Goal: Task Accomplishment & Management: Manage account settings

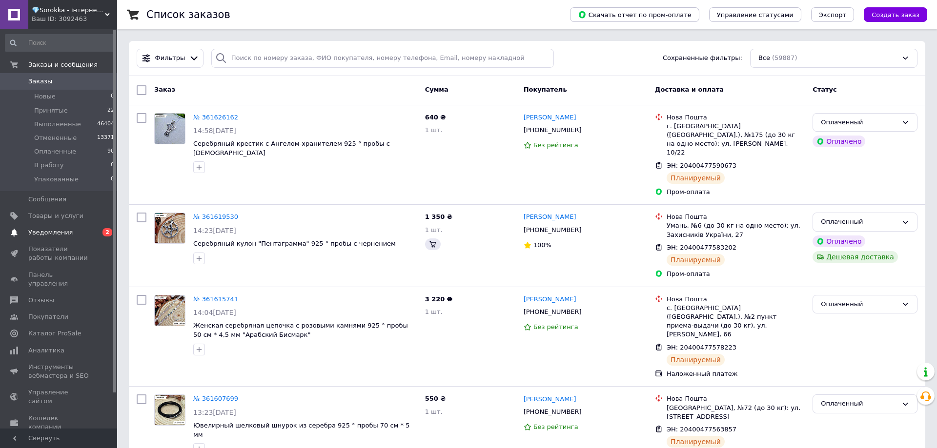
click at [73, 227] on link "Уведомления 0 2" at bounding box center [60, 232] width 120 height 17
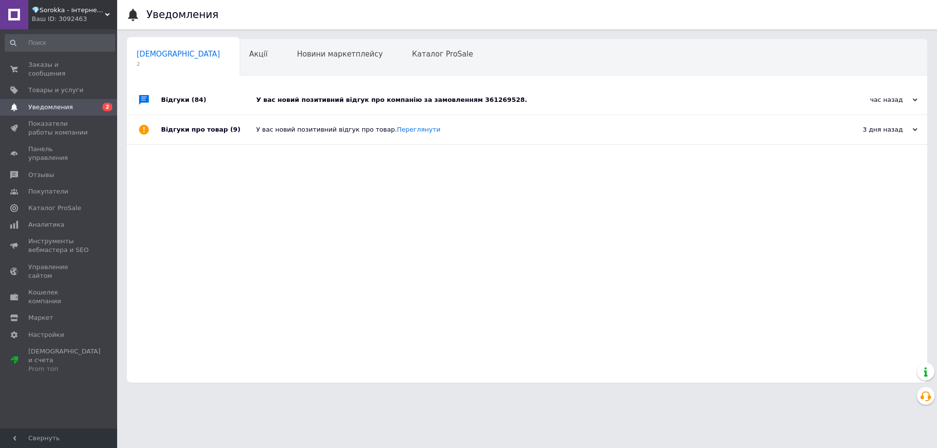
click at [348, 100] on div "У вас новий позитивний відгук про компанію за замовленням 361269528." at bounding box center [537, 100] width 563 height 9
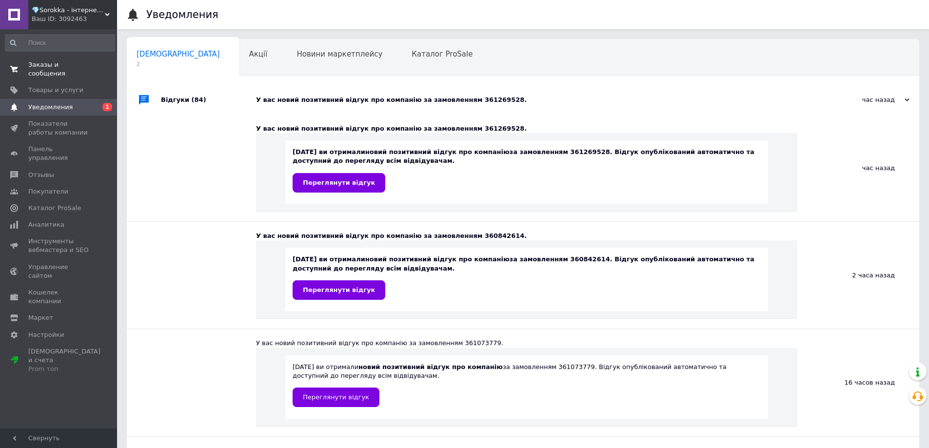
click at [80, 62] on span "Заказы и сообщения" at bounding box center [59, 69] width 62 height 18
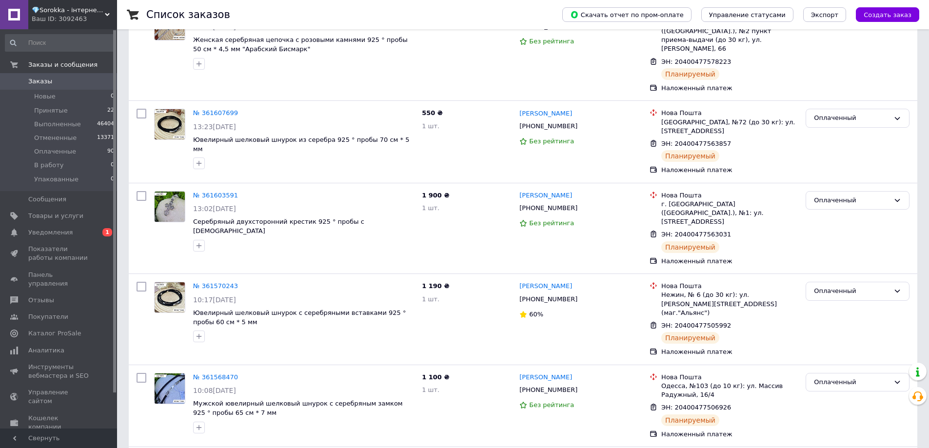
scroll to position [439, 0]
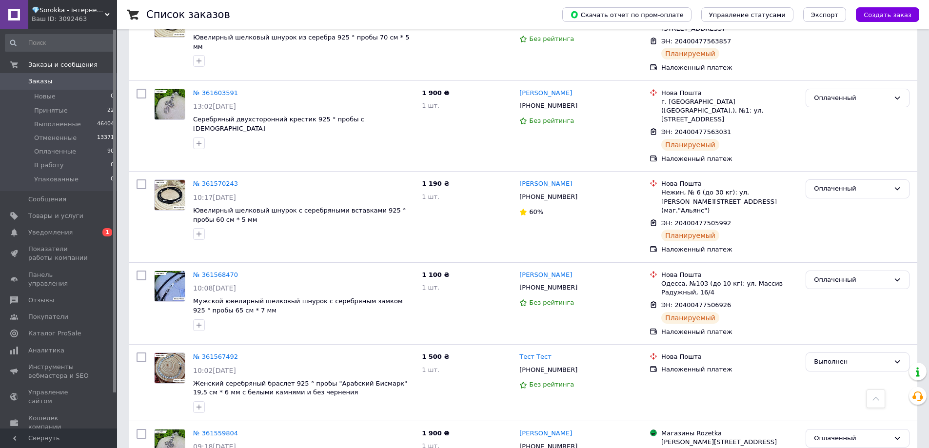
click at [49, 82] on span "Заказы" at bounding box center [59, 81] width 62 height 9
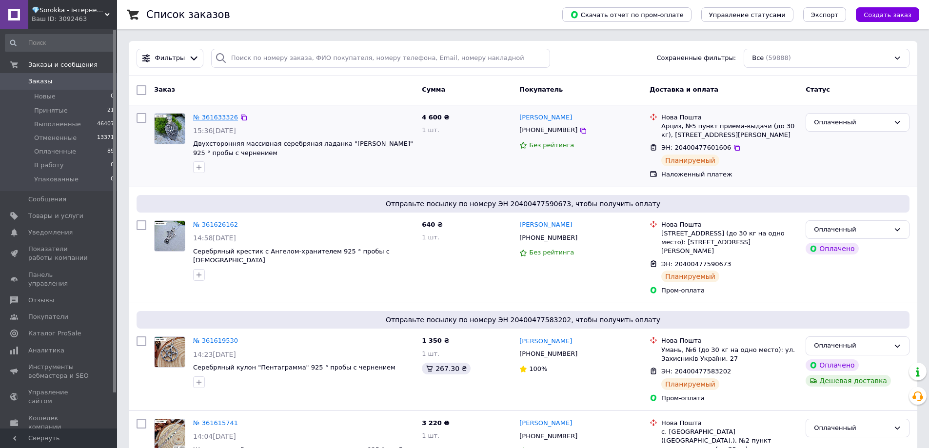
click at [221, 120] on link "№ 361633326" at bounding box center [215, 117] width 45 height 7
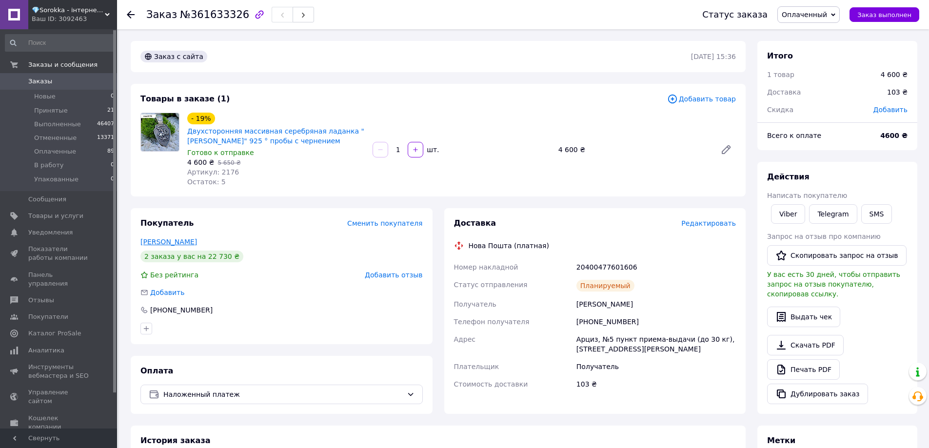
click at [161, 241] on link "[PERSON_NAME]" at bounding box center [168, 242] width 57 height 8
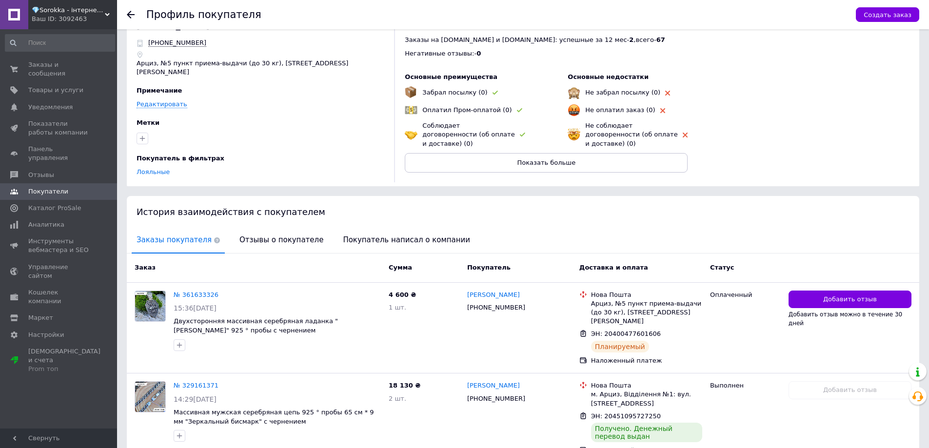
scroll to position [64, 0]
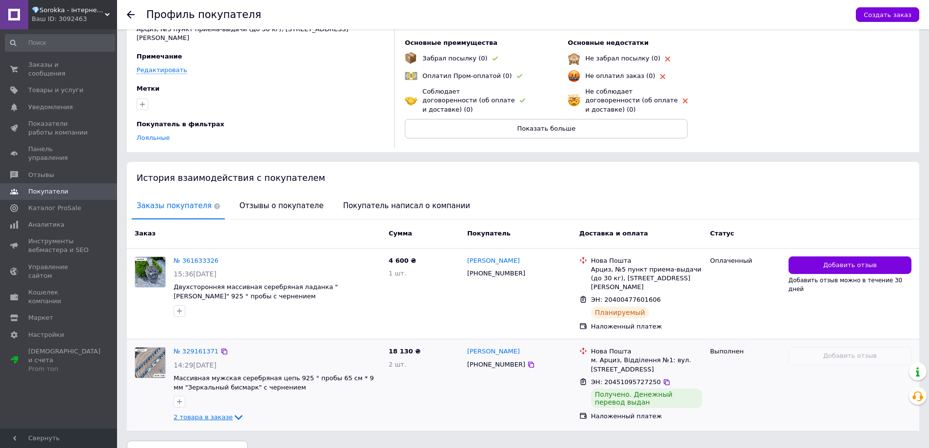
click at [195, 414] on span "2 товара в заказе" at bounding box center [203, 417] width 59 height 7
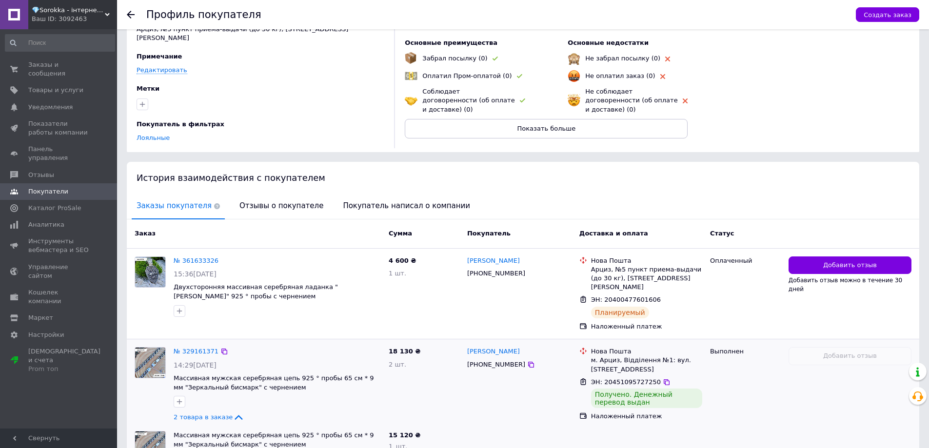
scroll to position [142, 0]
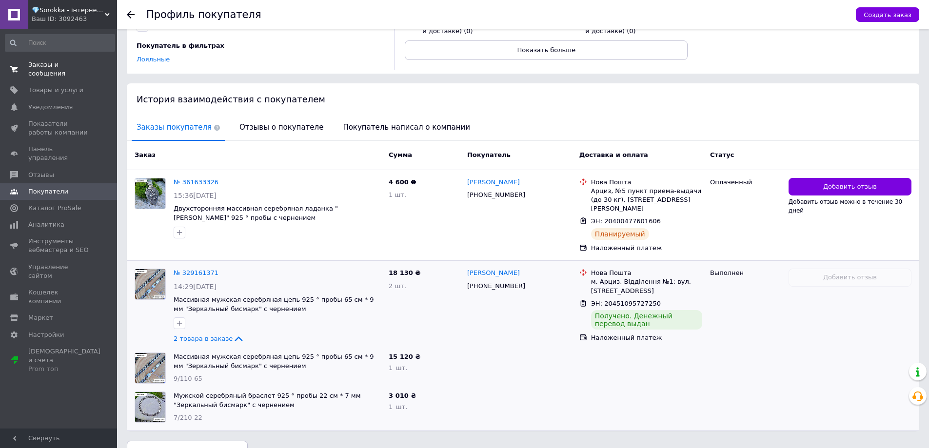
click at [35, 61] on span "Заказы и сообщения" at bounding box center [59, 69] width 62 height 18
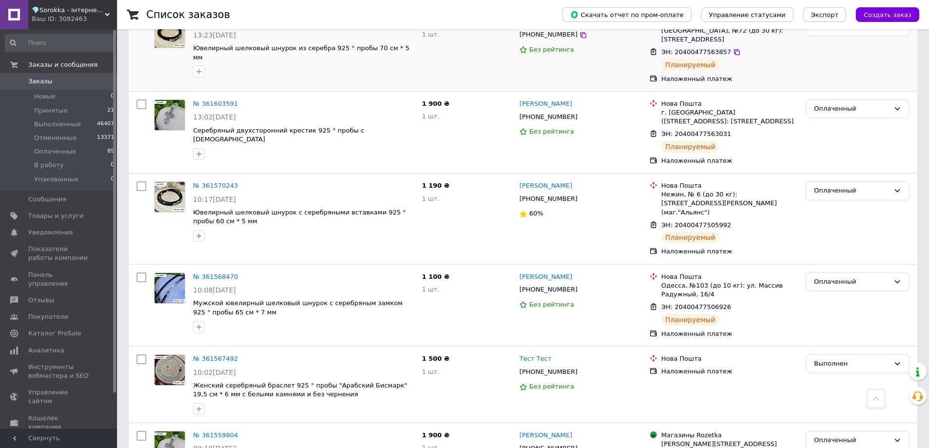
scroll to position [537, 0]
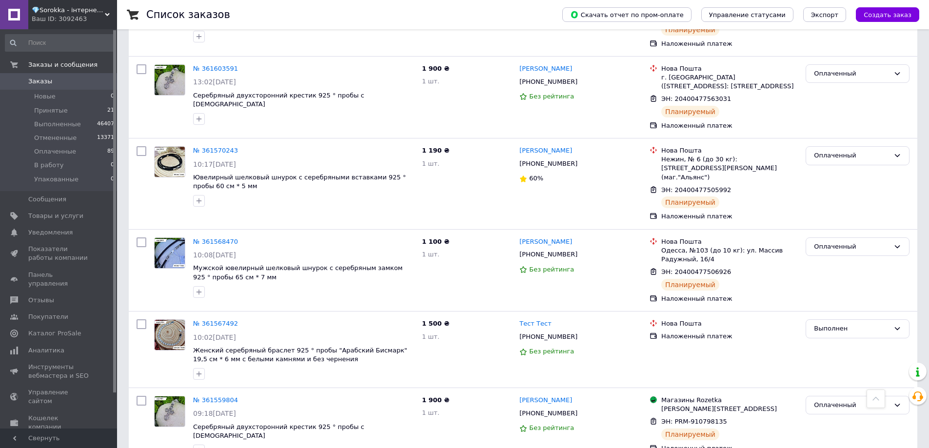
click at [42, 82] on span "Заказы" at bounding box center [40, 81] width 24 height 9
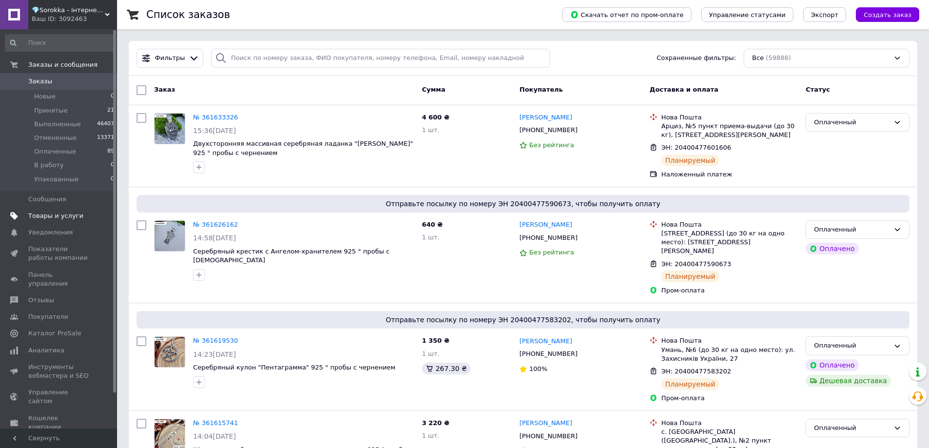
click at [61, 219] on span "Товары и услуги" at bounding box center [55, 216] width 55 height 9
